Goal: Find specific page/section: Find specific page/section

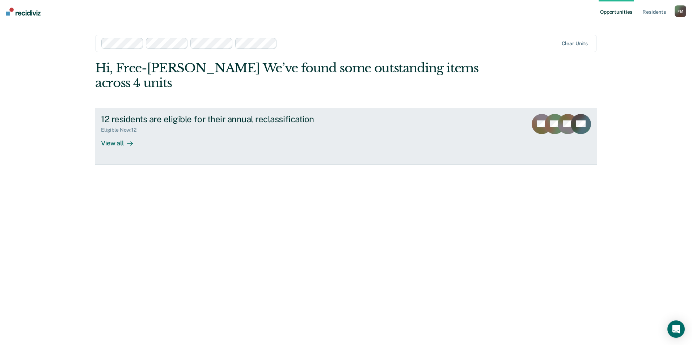
click at [115, 133] on div "View all" at bounding box center [121, 140] width 41 height 14
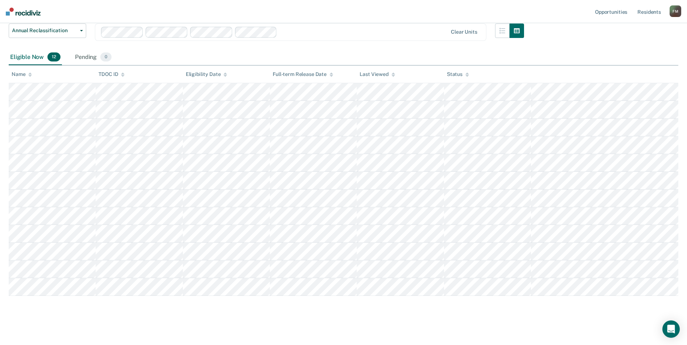
scroll to position [63, 0]
